Goal: Transaction & Acquisition: Purchase product/service

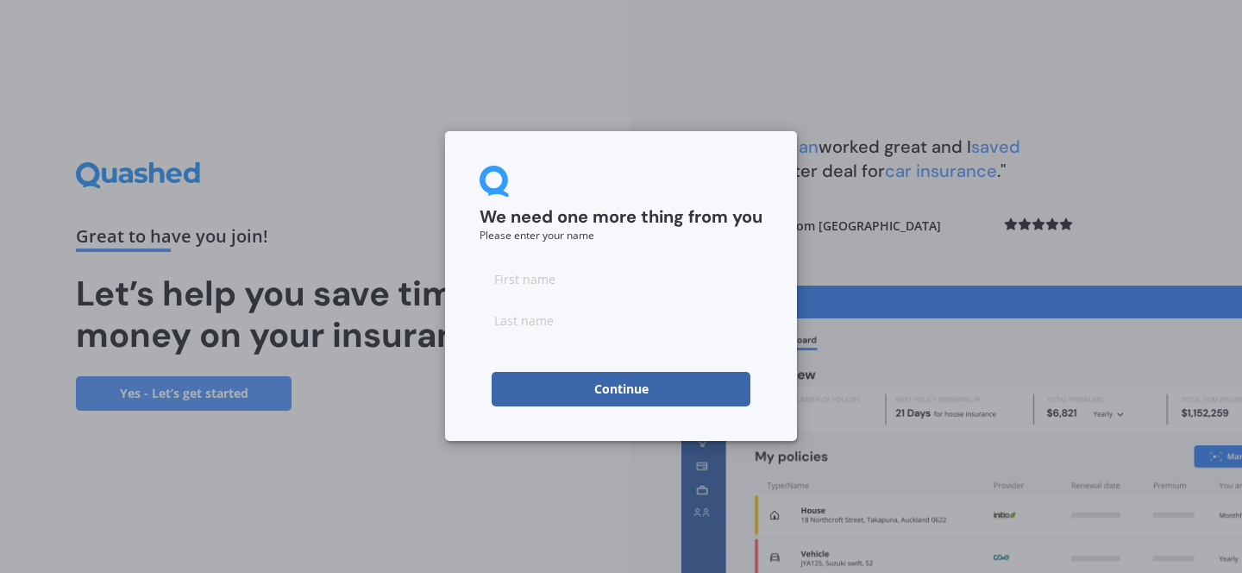
click at [558, 274] on input at bounding box center [620, 278] width 283 height 34
type input "[PERSON_NAME]"
click at [589, 323] on input at bounding box center [620, 320] width 283 height 34
type input "[PERSON_NAME]"
click at [610, 392] on button "Continue" at bounding box center [621, 389] width 259 height 34
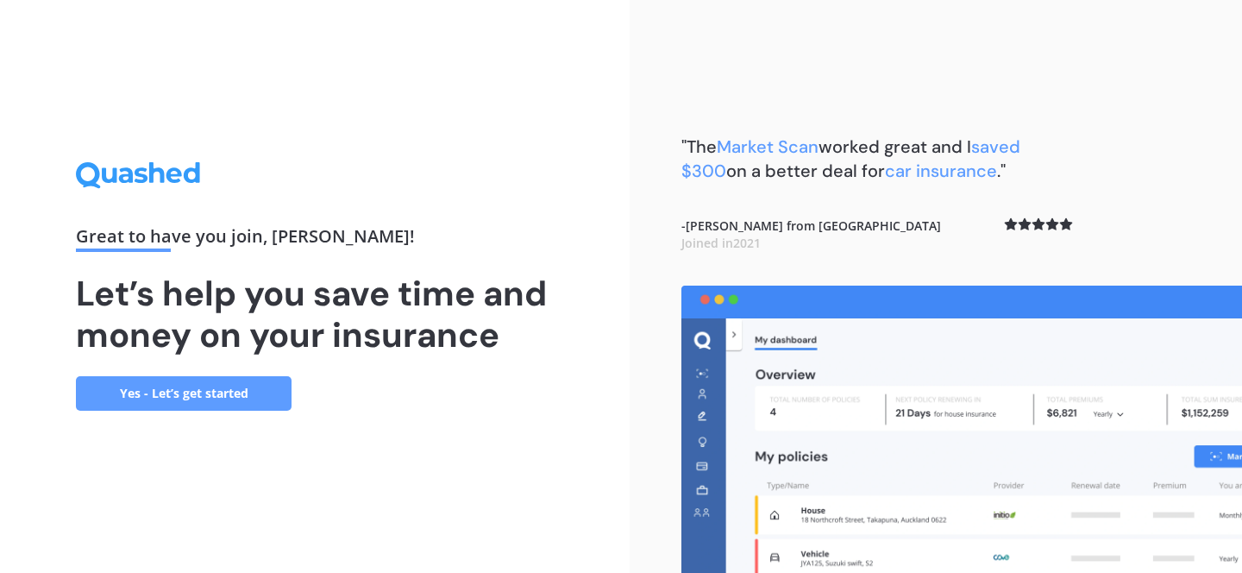
click at [205, 394] on link "Yes - Let’s get started" at bounding box center [184, 393] width 216 height 34
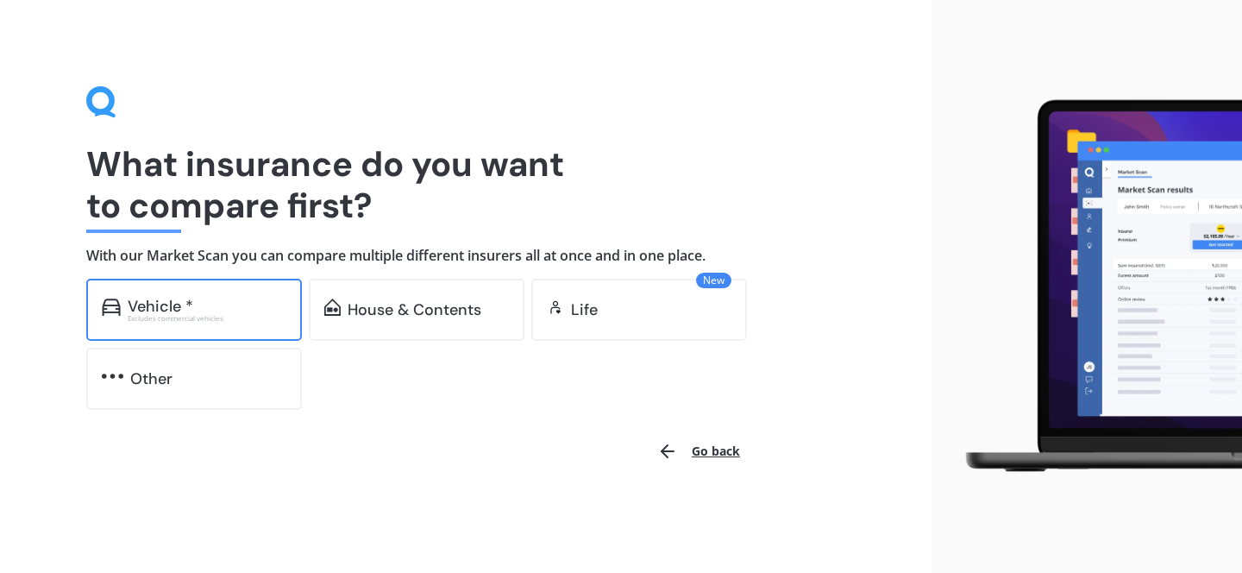
click at [196, 310] on div "Vehicle *" at bounding box center [207, 306] width 159 height 17
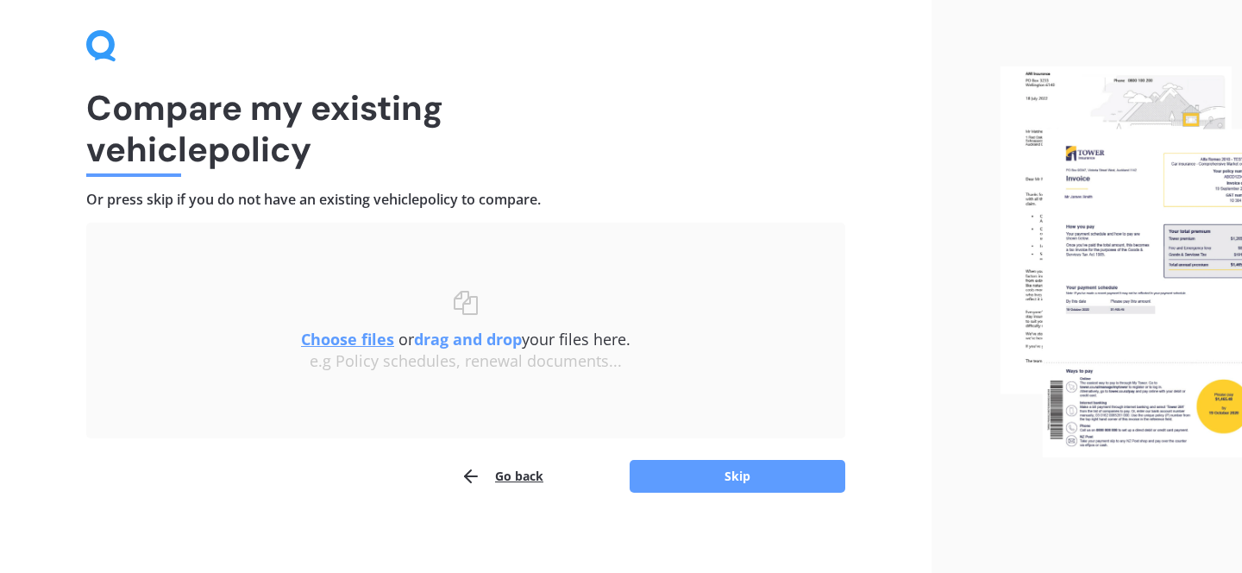
scroll to position [63, 0]
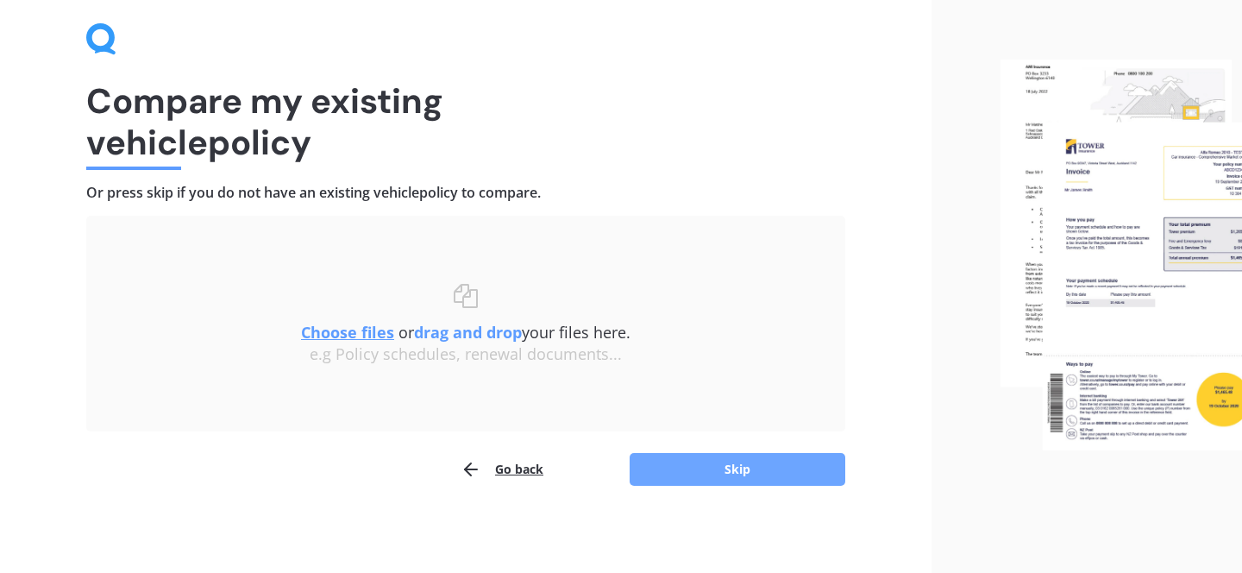
click at [736, 471] on button "Skip" at bounding box center [738, 469] width 216 height 33
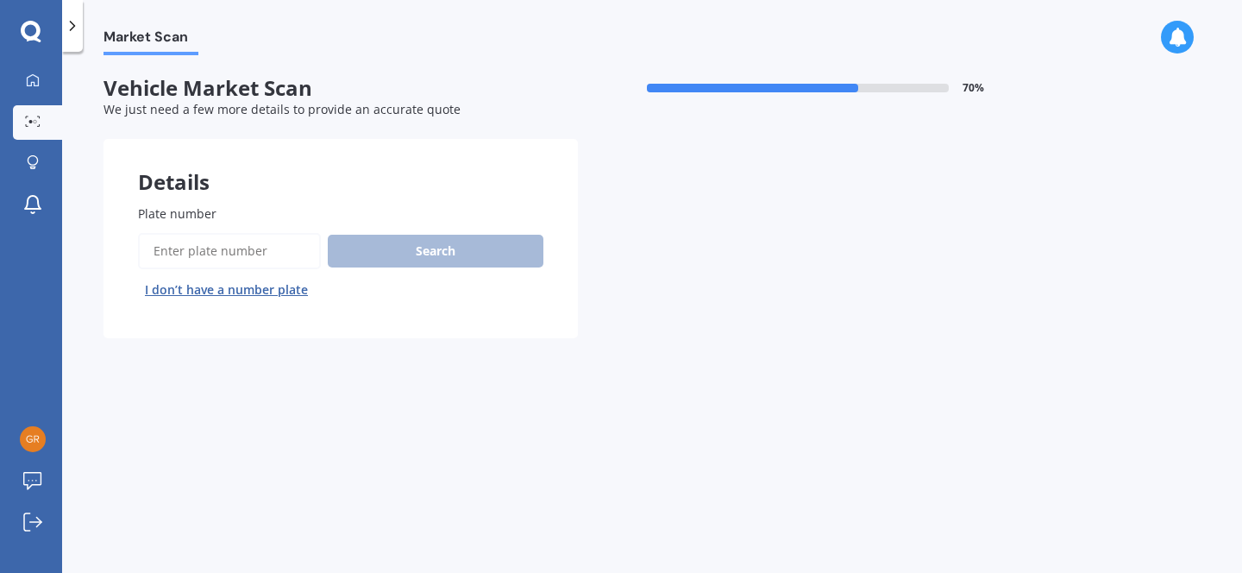
click at [218, 245] on input "Plate number" at bounding box center [229, 251] width 183 height 36
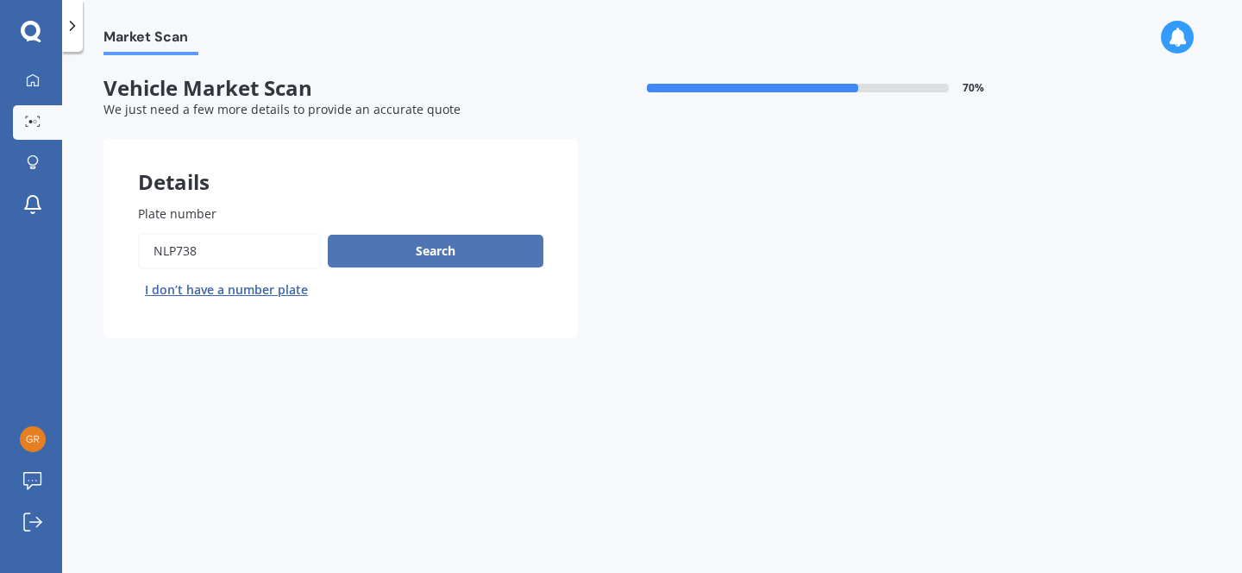
type input "NLP738"
click at [375, 247] on button "Search" at bounding box center [436, 251] width 216 height 33
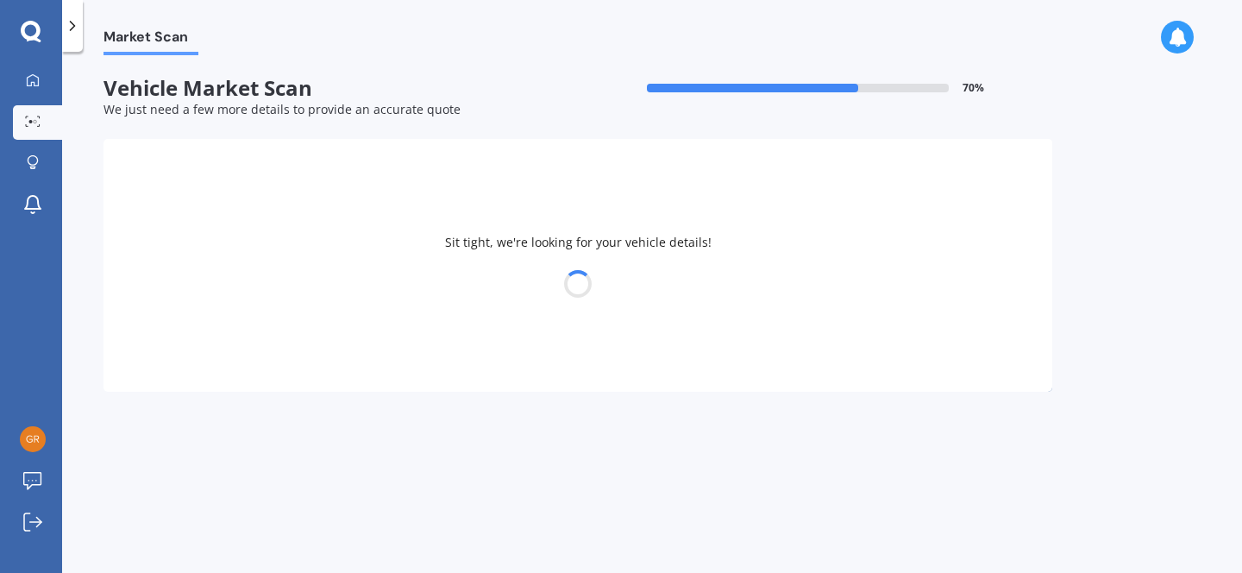
select select "MITSUBISHI"
select select "TRITON"
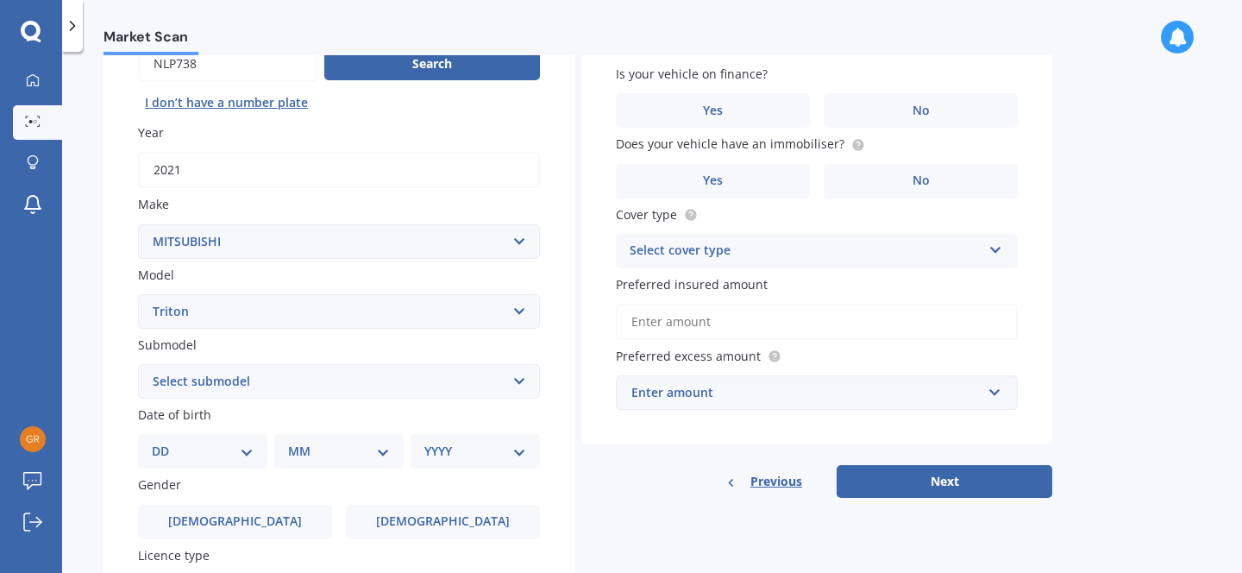
scroll to position [199, 0]
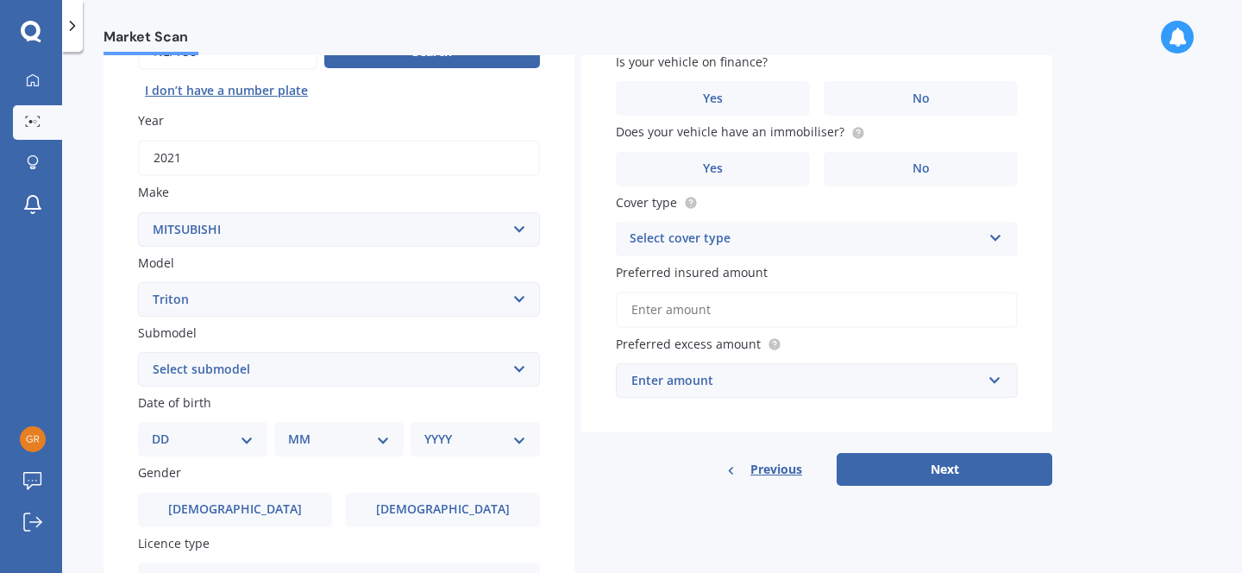
click at [185, 362] on select "Select submodel (All other) 2.4 Litre Petrol 2.5 CDI Diesel 2.8 CDI Diesel 3.2 …" at bounding box center [339, 369] width 402 height 34
select select "DC GLXR 6AT 2.4D/6AT"
click at [138, 352] on select "Select submodel (All other) 2.4 Litre Petrol 2.5 CDI Diesel 2.8 CDI Diesel 3.2 …" at bounding box center [339, 369] width 402 height 34
click at [103, 443] on div "Plate number Search I don’t have a number plate Year [DATE] Make Select make AC…" at bounding box center [338, 371] width 471 height 801
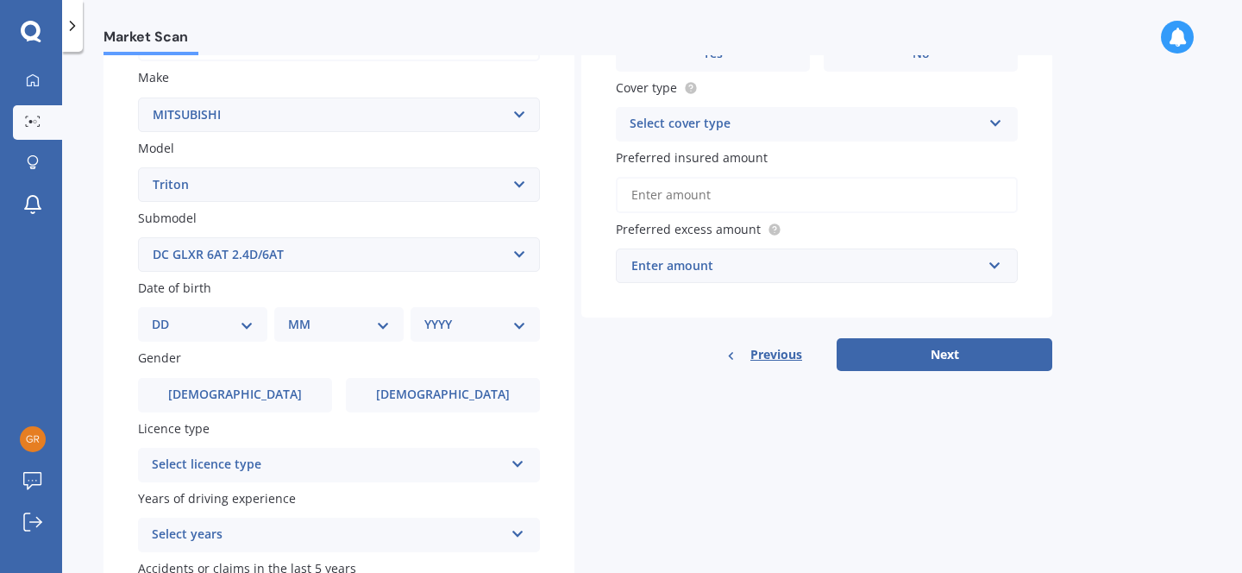
click at [199, 329] on select "DD 01 02 03 04 05 06 07 08 09 10 11 12 13 14 15 16 17 18 19 20 21 22 23 24 25 2…" at bounding box center [203, 324] width 102 height 19
select select "22"
click at [166, 315] on select "DD 01 02 03 04 05 06 07 08 09 10 11 12 13 14 15 16 17 18 19 20 21 22 23 24 25 2…" at bounding box center [203, 324] width 102 height 19
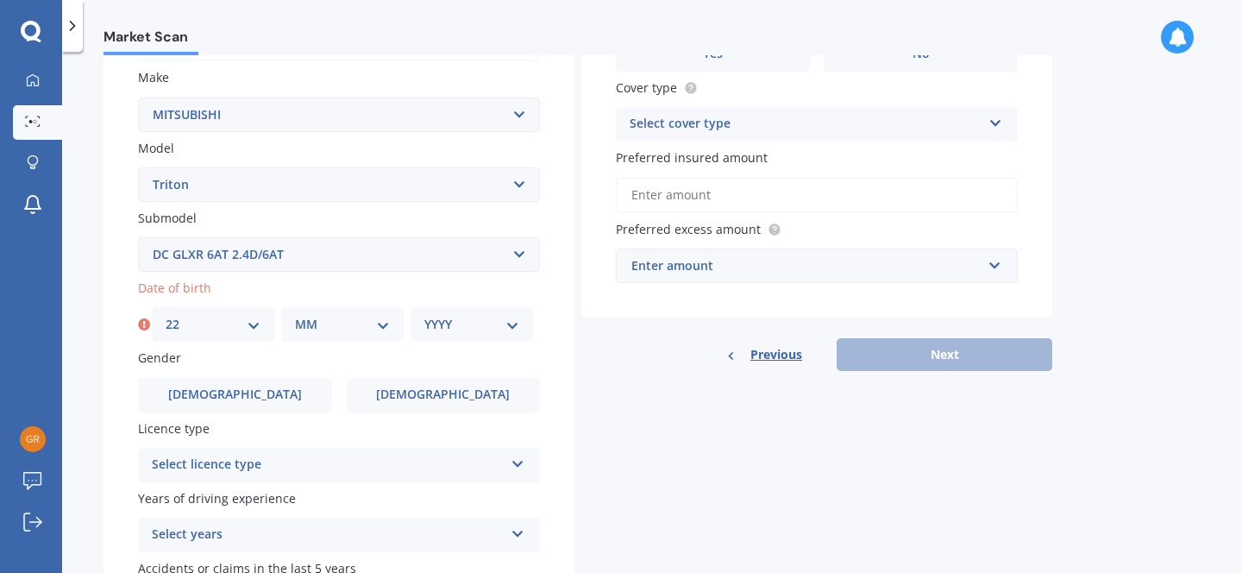
click at [323, 325] on select "MM 01 02 03 04 05 06 07 08 09 10 11 12" at bounding box center [342, 324] width 95 height 19
select select "09"
click at [295, 315] on select "MM 01 02 03 04 05 06 07 08 09 10 11 12" at bounding box center [342, 324] width 95 height 19
click at [460, 329] on select "YYYY 2025 2024 2023 2022 2021 2020 2019 2018 2017 2016 2015 2014 2013 2012 2011…" at bounding box center [471, 324] width 95 height 19
select select "1985"
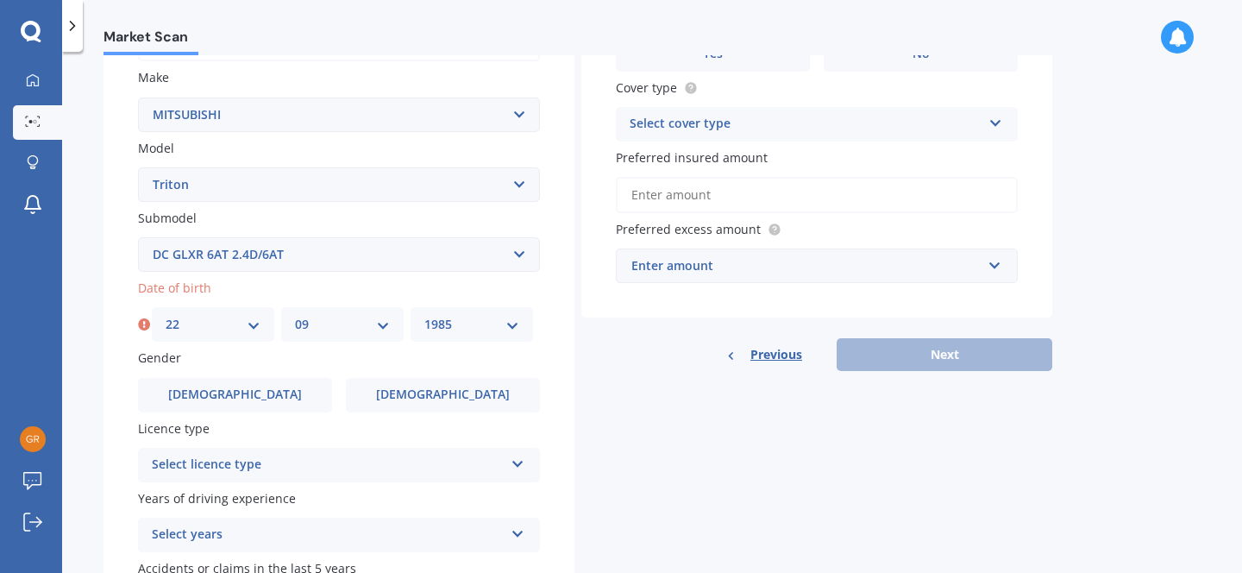
click at [424, 315] on select "YYYY 2025 2024 2023 2022 2021 2020 2019 2018 2017 2016 2015 2014 2013 2012 2011…" at bounding box center [471, 324] width 95 height 19
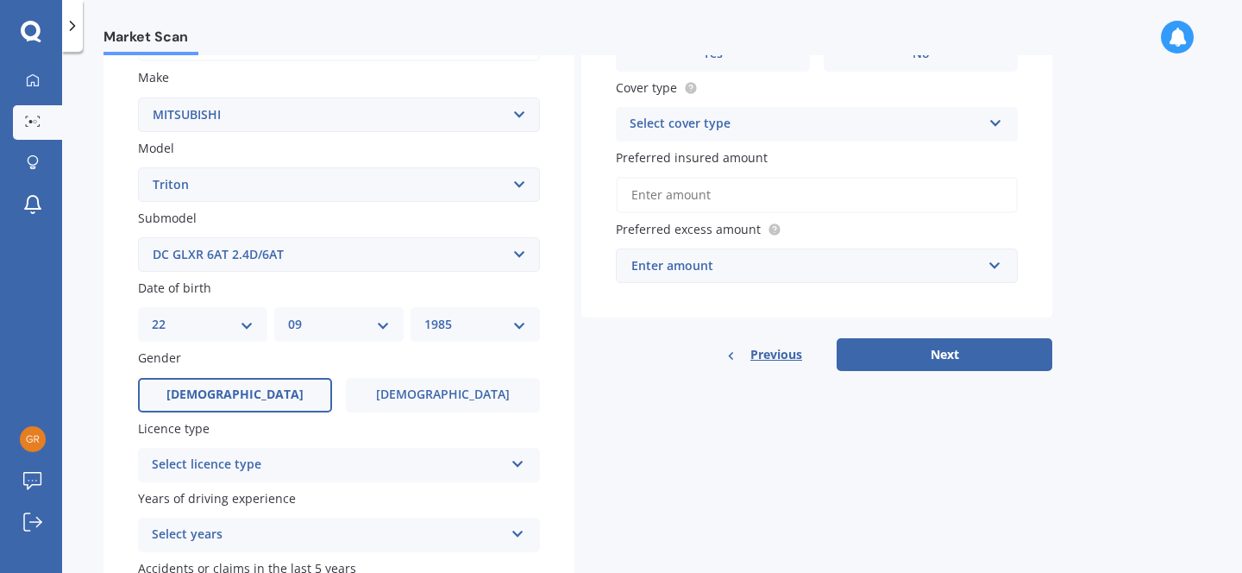
click at [299, 398] on label "Male" at bounding box center [235, 395] width 194 height 34
click at [0, 0] on input "Male" at bounding box center [0, 0] width 0 height 0
click at [286, 459] on div "Select licence type" at bounding box center [328, 464] width 352 height 21
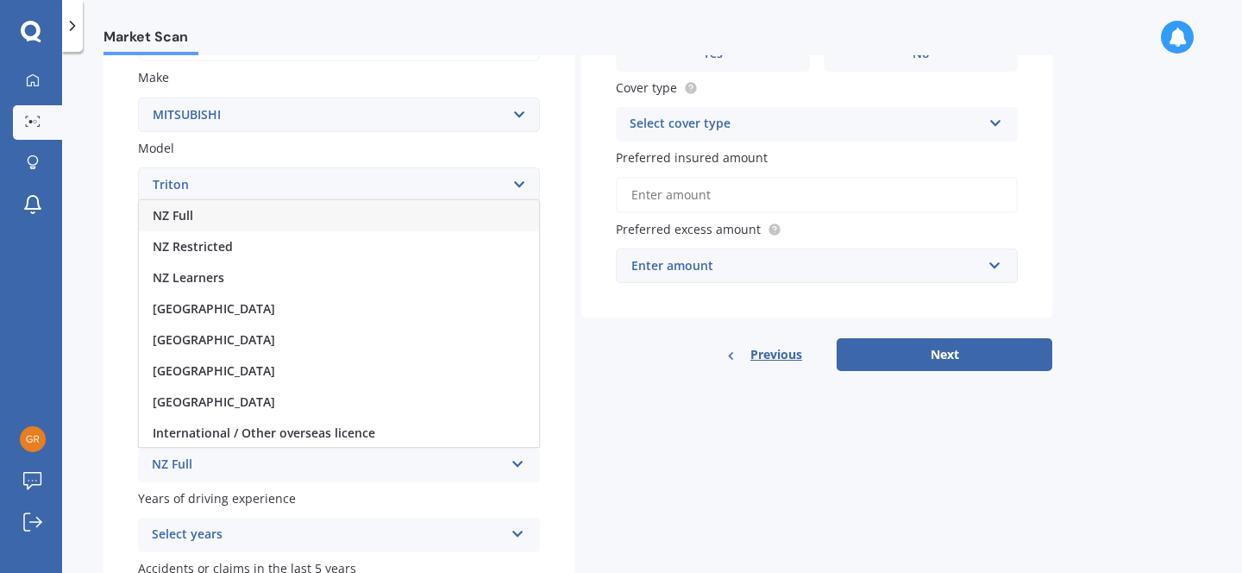
click at [230, 224] on div "NZ Full" at bounding box center [339, 215] width 400 height 31
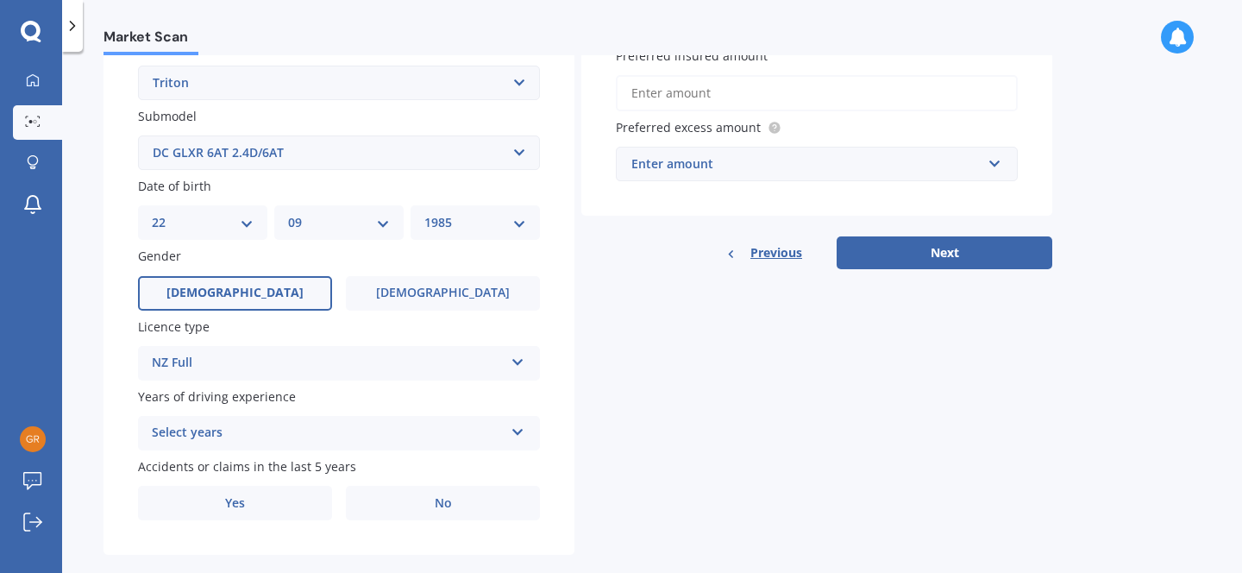
scroll to position [415, 0]
click at [188, 433] on div "Select years" at bounding box center [328, 433] width 352 height 21
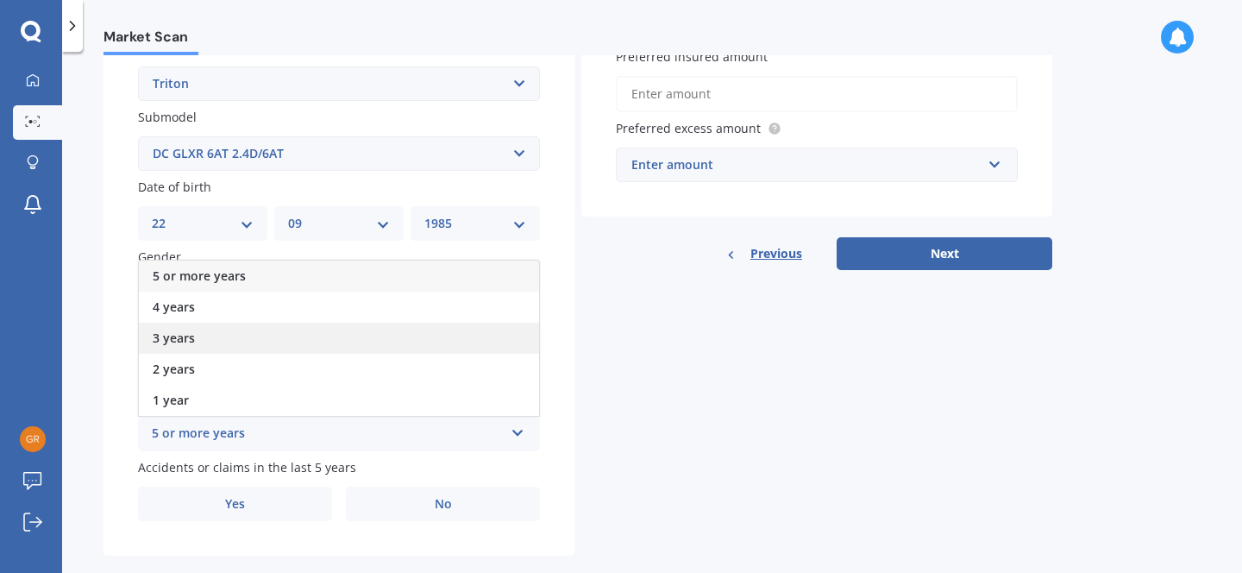
scroll to position [442, 0]
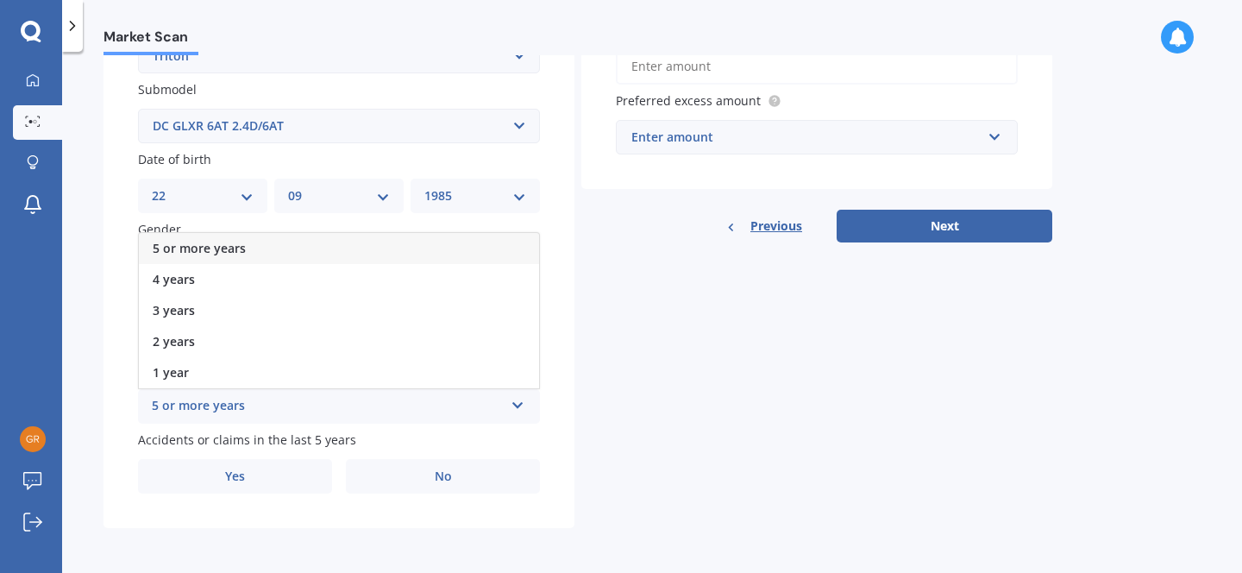
click at [209, 260] on div "5 or more years" at bounding box center [339, 248] width 400 height 31
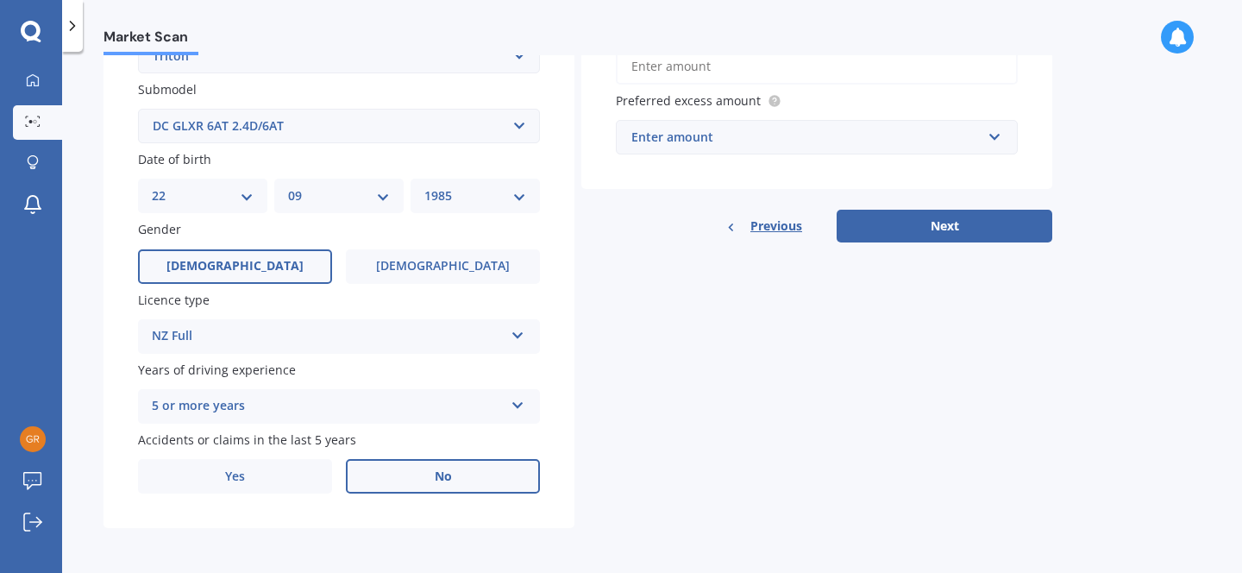
click at [469, 470] on label "No" at bounding box center [443, 476] width 194 height 34
click at [0, 0] on input "No" at bounding box center [0, 0] width 0 height 0
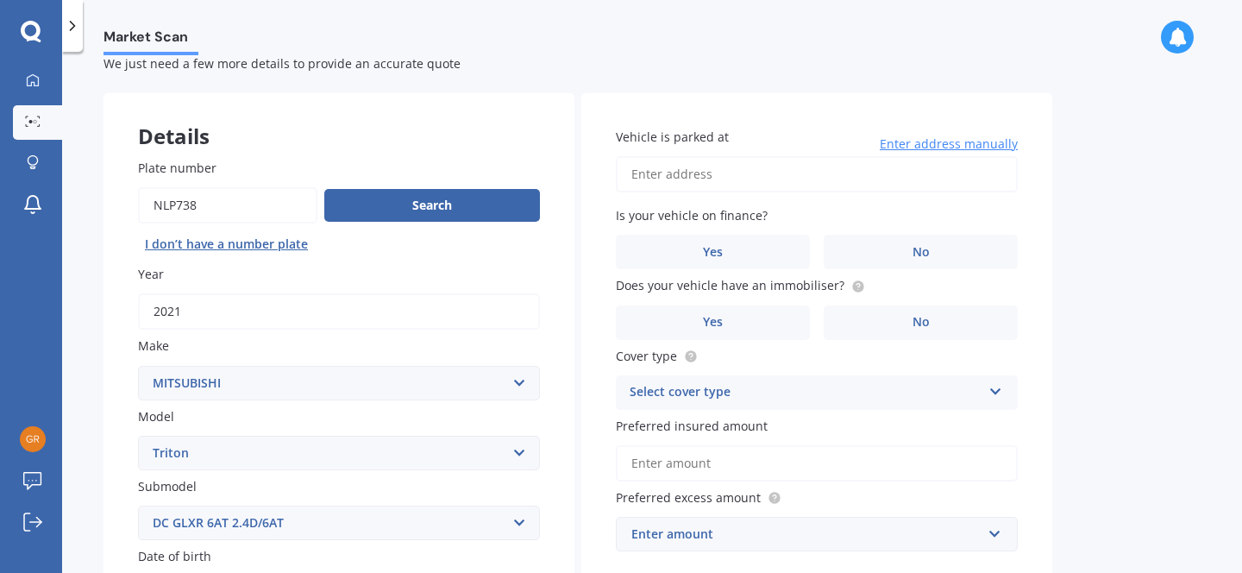
scroll to position [16, 0]
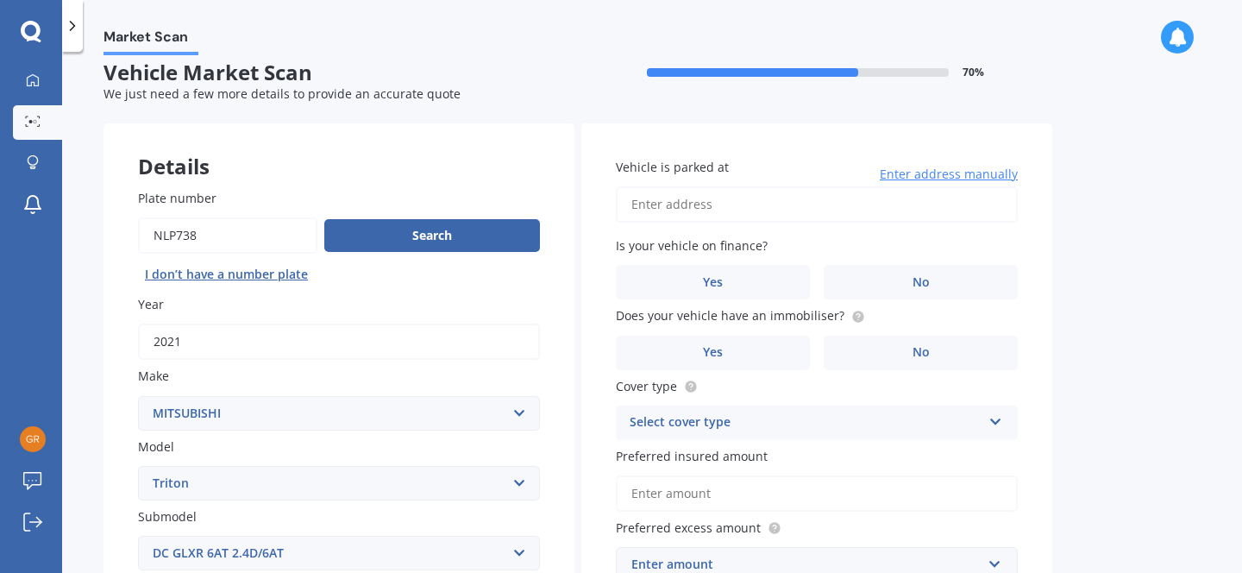
click at [738, 206] on input "Vehicle is parked at" at bounding box center [817, 204] width 402 height 36
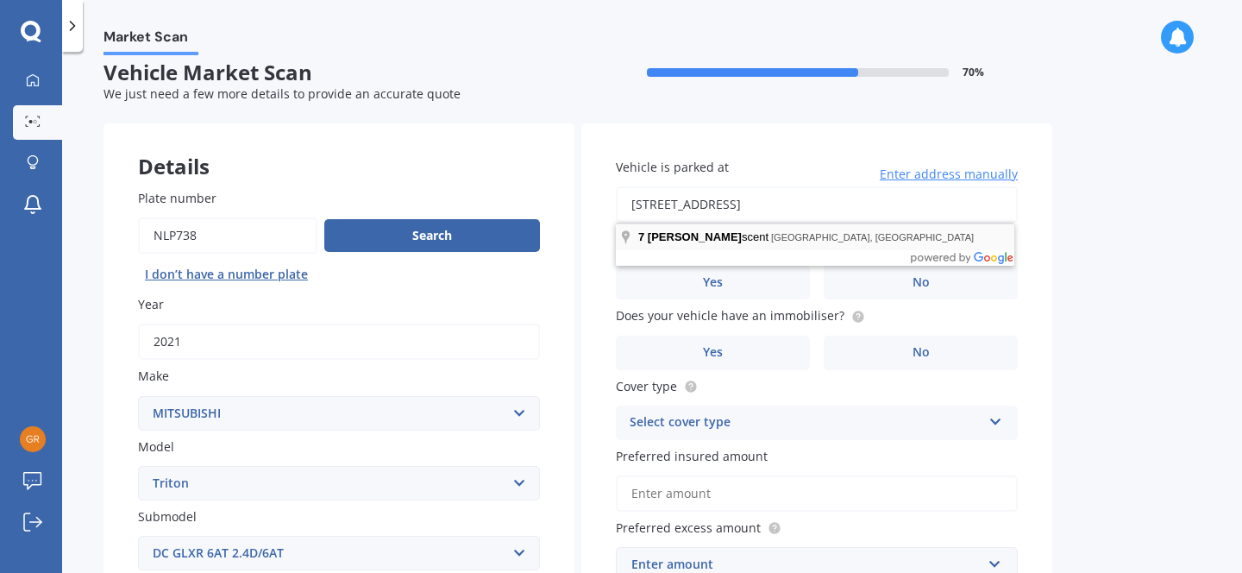
type input "7 Christie Crescent, Havelock North 4130"
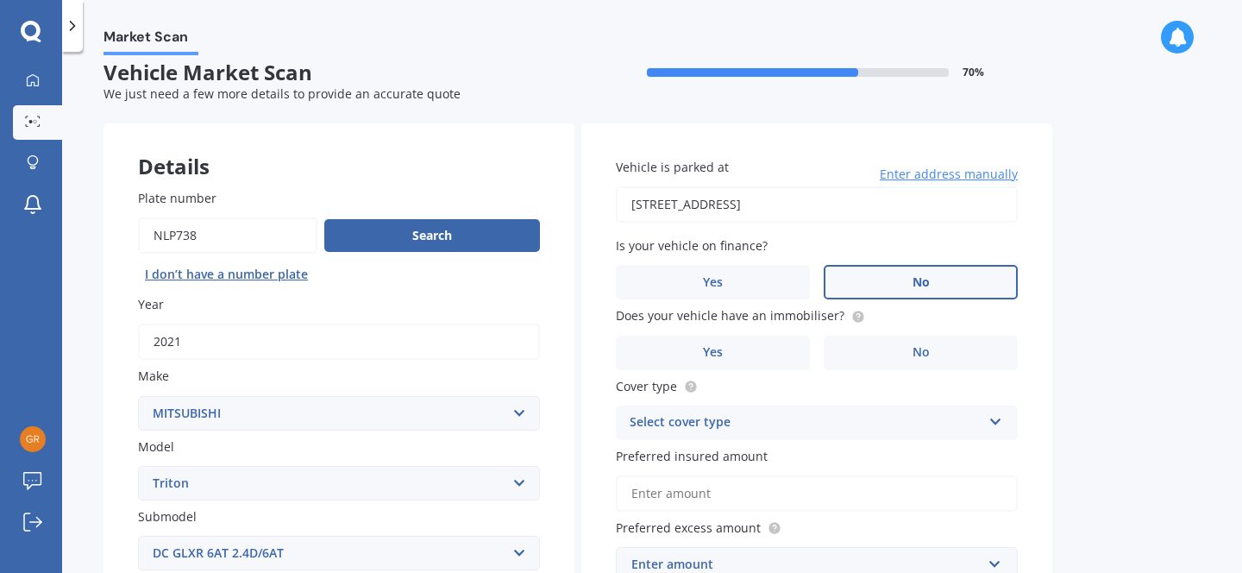
click at [911, 287] on label "No" at bounding box center [921, 282] width 194 height 34
click at [0, 0] on input "No" at bounding box center [0, 0] width 0 height 0
click at [883, 348] on label "No" at bounding box center [921, 352] width 194 height 34
click at [0, 0] on input "No" at bounding box center [0, 0] width 0 height 0
click at [843, 422] on div "Select cover type" at bounding box center [806, 422] width 352 height 21
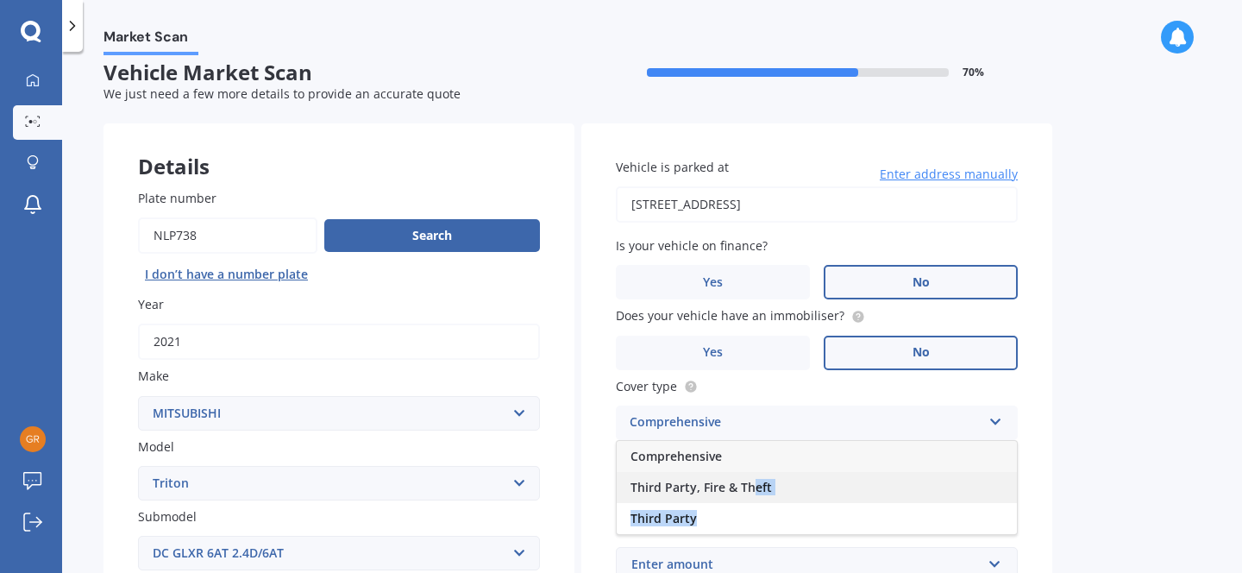
drag, startPoint x: 738, startPoint y: 524, endPoint x: 756, endPoint y: 484, distance: 44.4
click at [756, 484] on div "Comprehensive Third Party, Fire & Theft Third Party" at bounding box center [817, 487] width 402 height 95
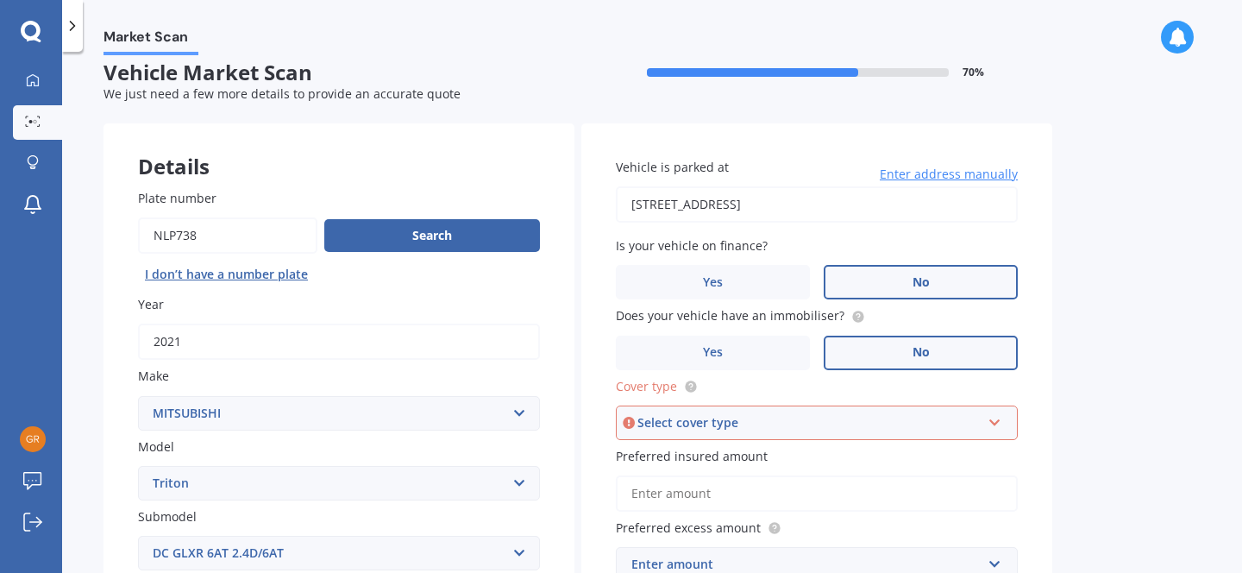
click at [780, 422] on div "Select cover type" at bounding box center [808, 422] width 343 height 19
click at [751, 460] on div "Comprehensive" at bounding box center [816, 455] width 398 height 31
click at [1106, 423] on div "Market Scan Vehicle Market Scan 70 % We just need a few more details to provide…" at bounding box center [652, 315] width 1180 height 521
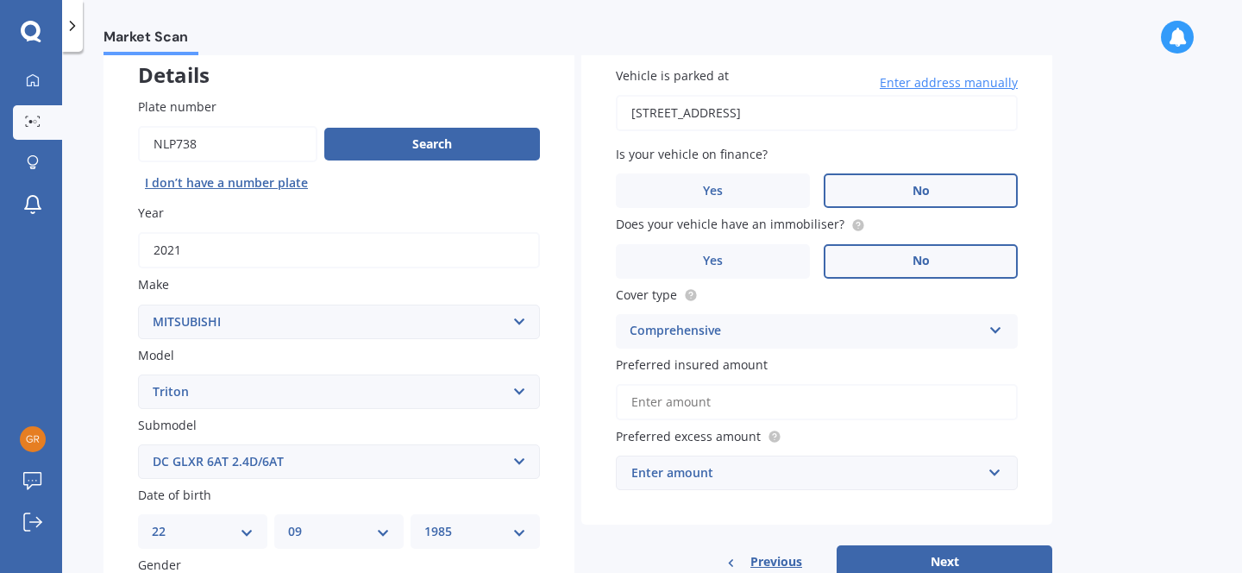
click at [761, 400] on input "Preferred insured amount" at bounding box center [817, 402] width 402 height 36
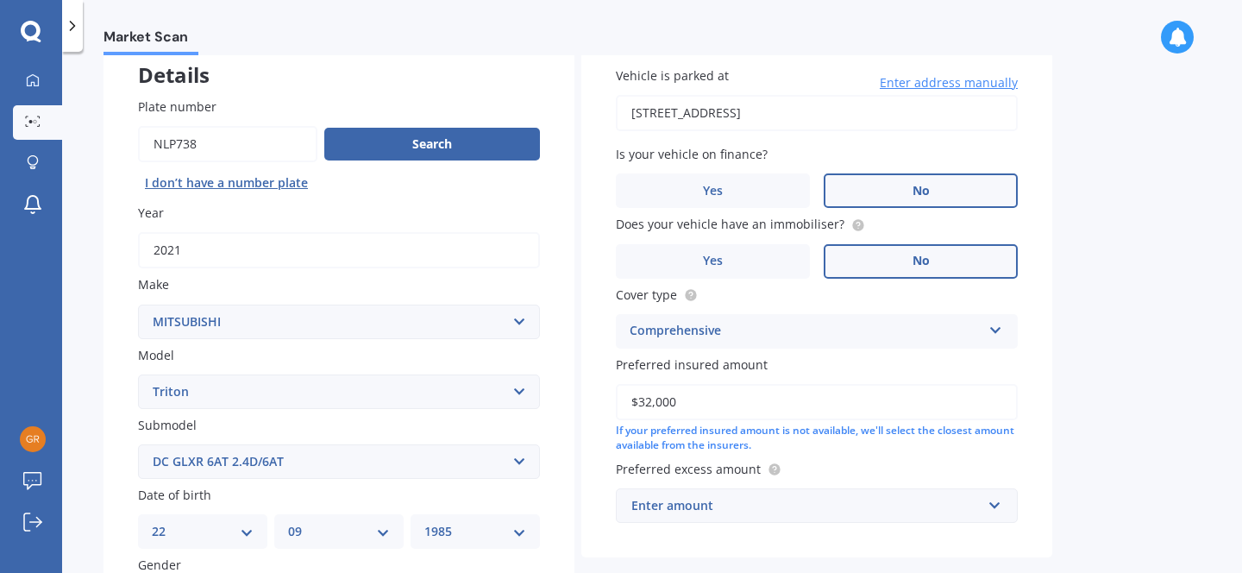
type input "$32,000"
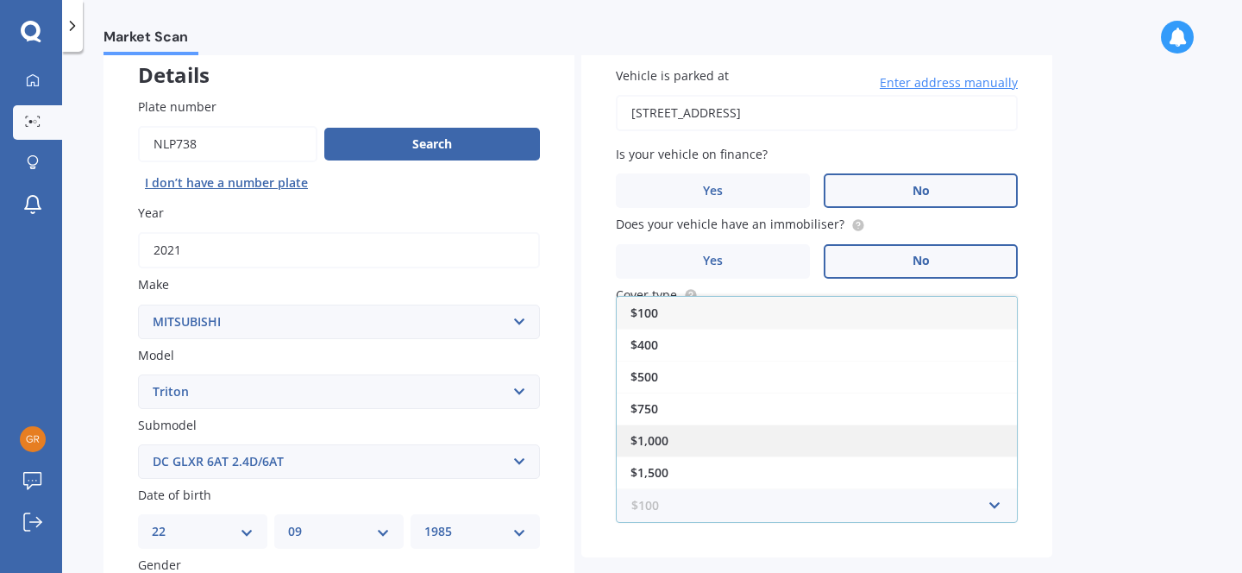
scroll to position [31, 0]
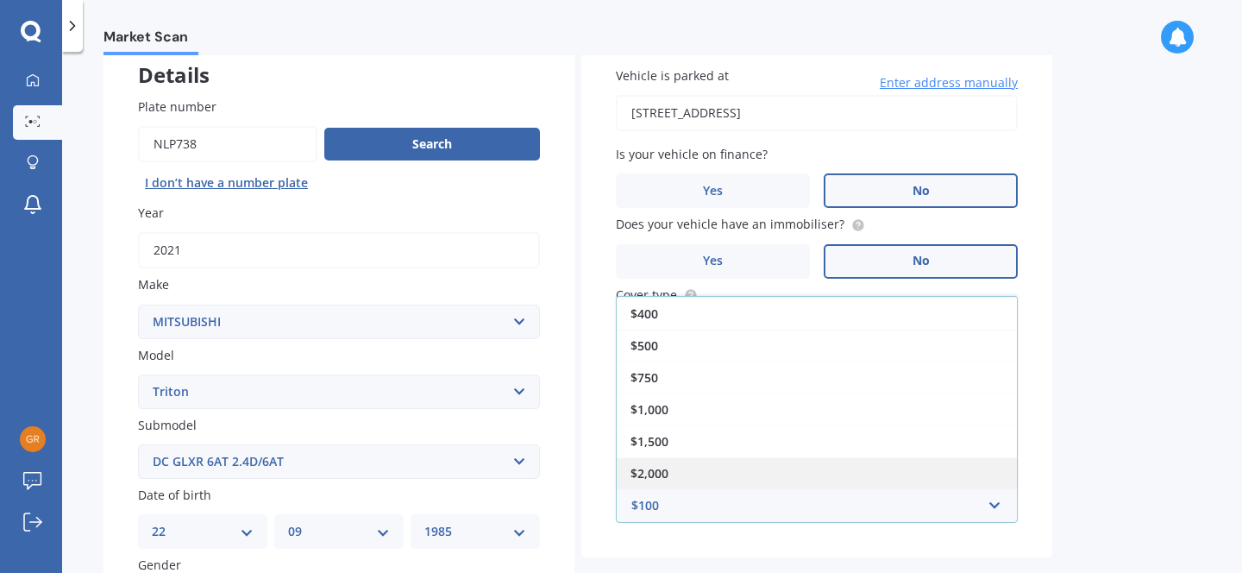
click at [856, 475] on div "$2,000" at bounding box center [817, 473] width 400 height 32
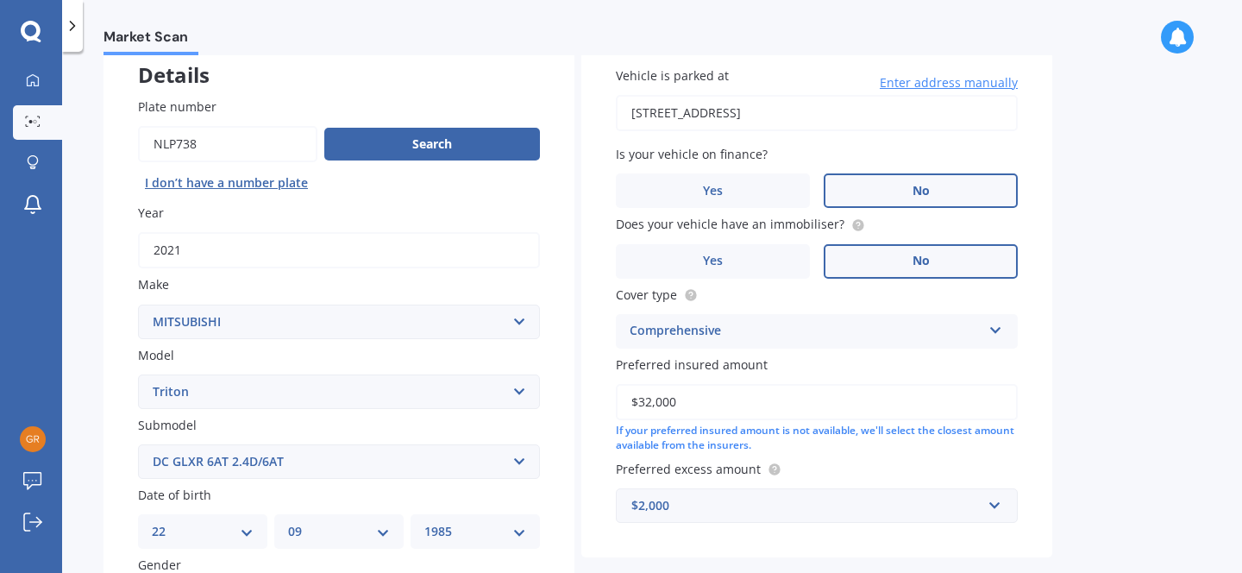
click at [1149, 460] on div "Market Scan Vehicle Market Scan 70 % We just need a few more details to provide…" at bounding box center [652, 315] width 1180 height 521
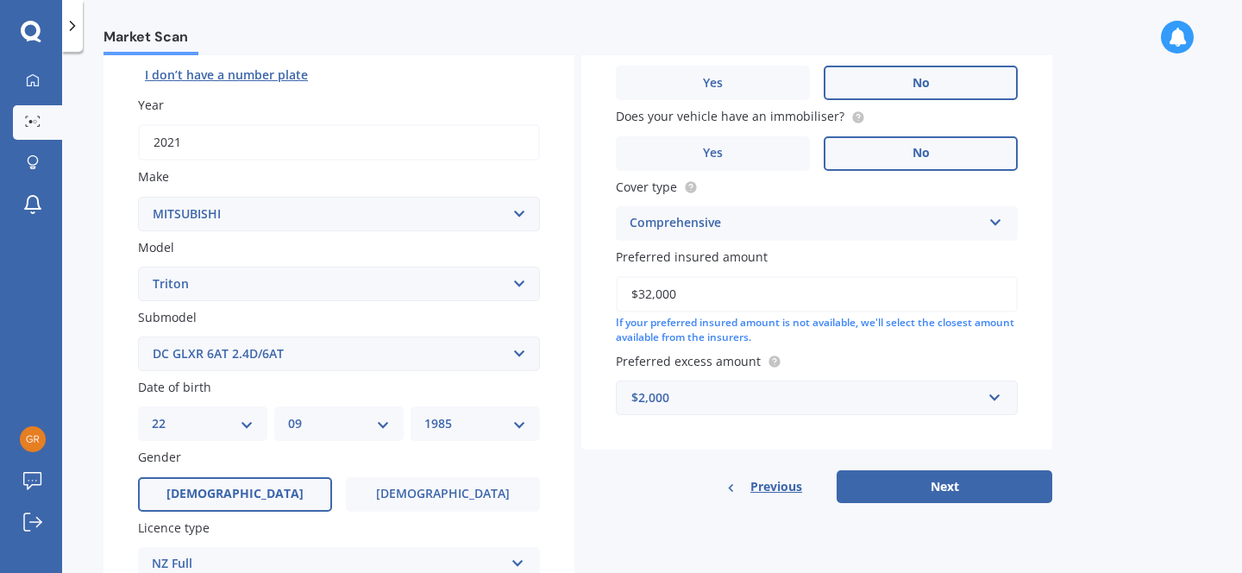
scroll to position [248, 0]
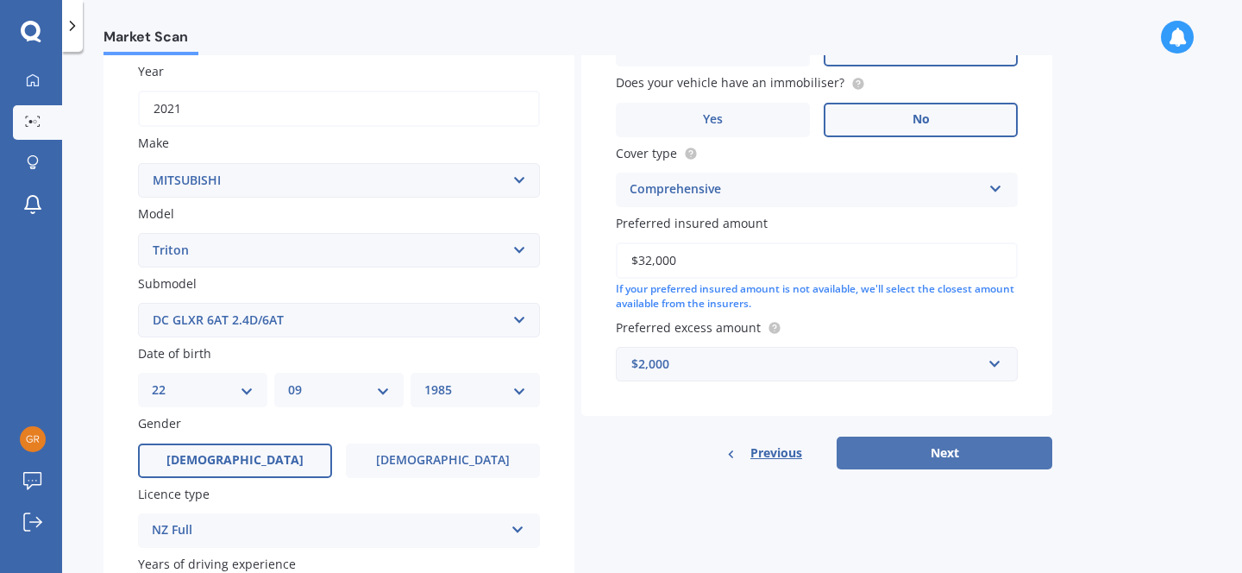
click at [1019, 449] on button "Next" at bounding box center [944, 452] width 216 height 33
select select "22"
select select "09"
select select "1985"
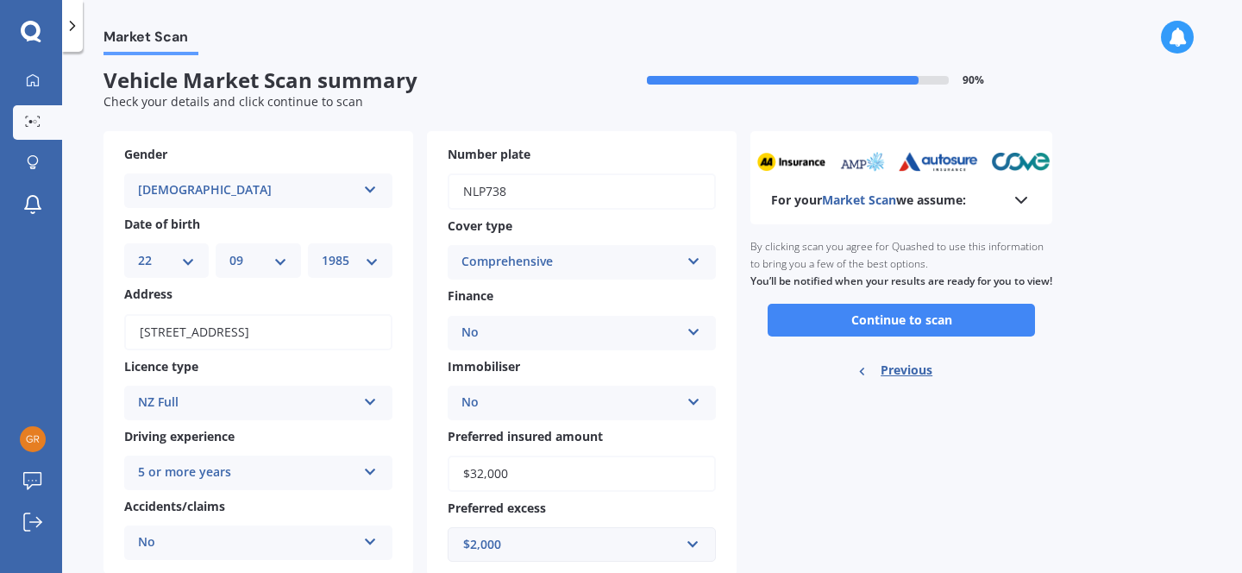
scroll to position [0, 0]
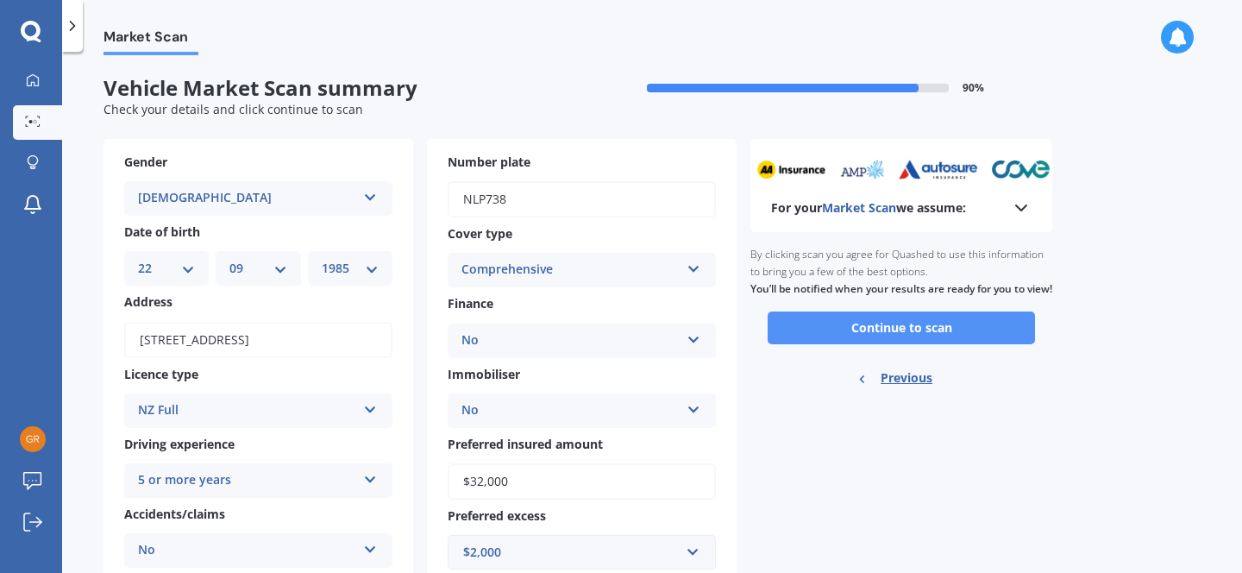
click at [865, 341] on button "Continue to scan" at bounding box center [900, 327] width 267 height 33
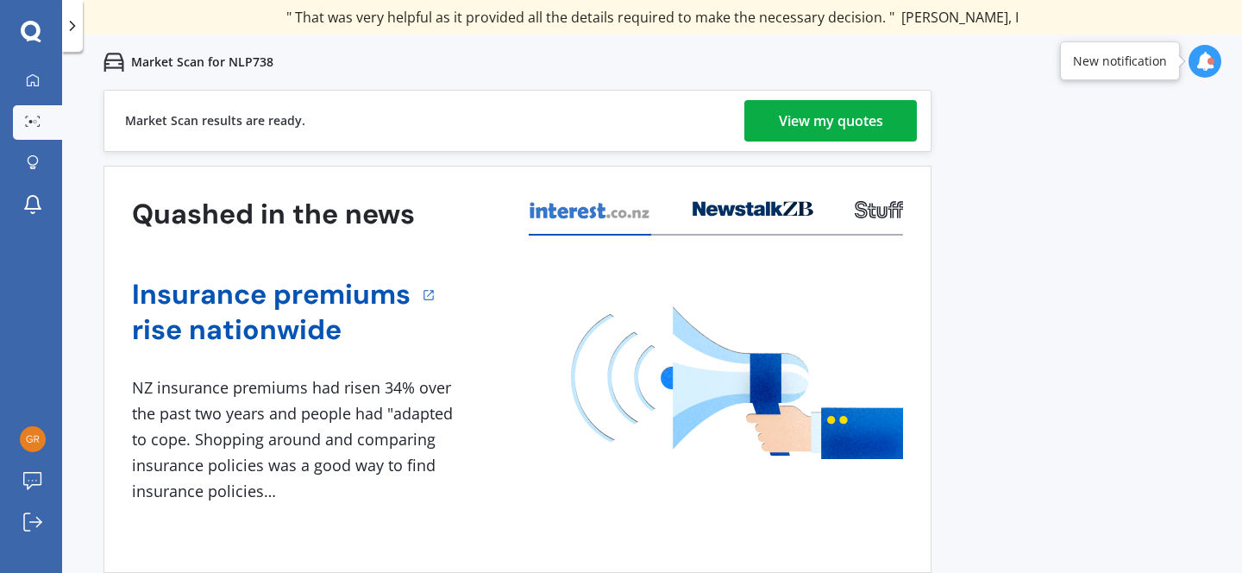
click at [825, 112] on div "View my quotes" at bounding box center [831, 120] width 104 height 41
